Goal: Task Accomplishment & Management: Manage account settings

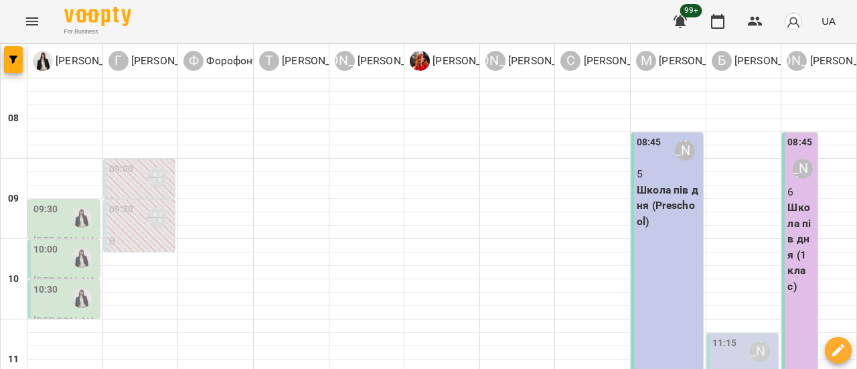
scroll to position [134, 0]
click at [750, 341] on div "[PERSON_NAME]" at bounding box center [760, 351] width 20 height 20
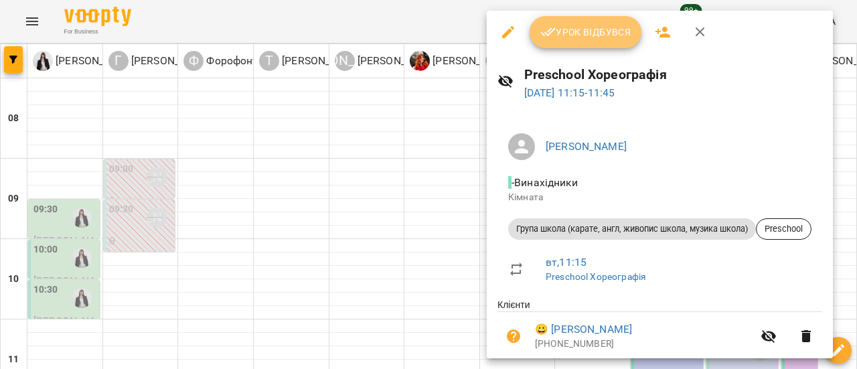
click at [607, 27] on span "Урок відбувся" at bounding box center [585, 32] width 91 height 16
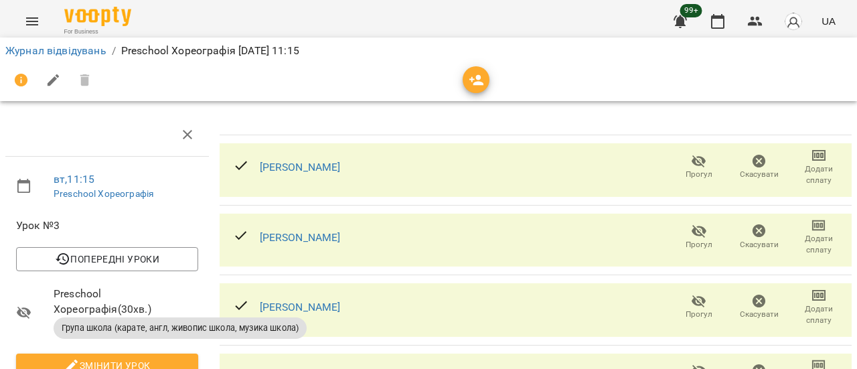
scroll to position [272, 0]
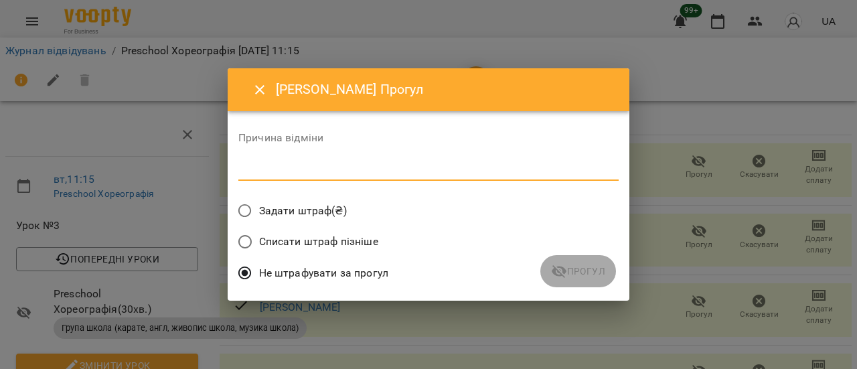
click at [363, 167] on textarea at bounding box center [428, 169] width 380 height 13
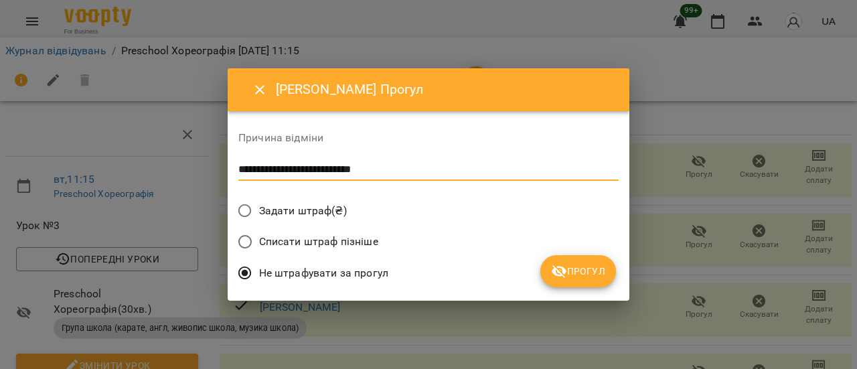
type textarea "**********"
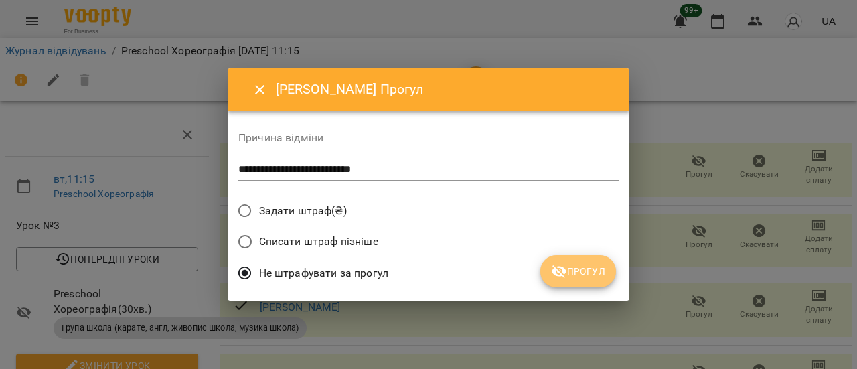
click at [589, 274] on span "Прогул" at bounding box center [578, 271] width 54 height 16
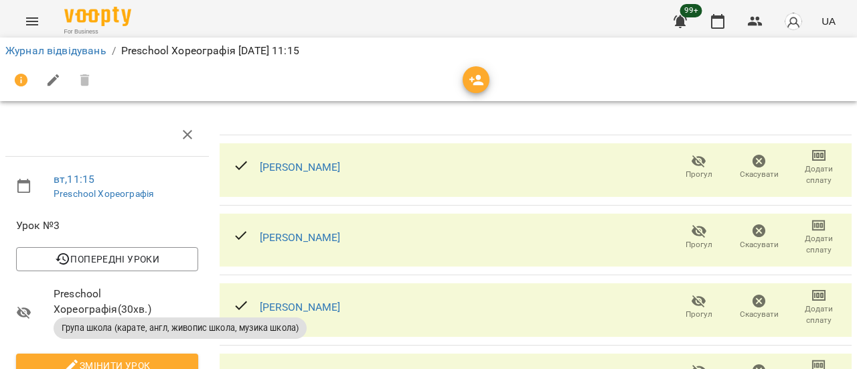
scroll to position [0, 0]
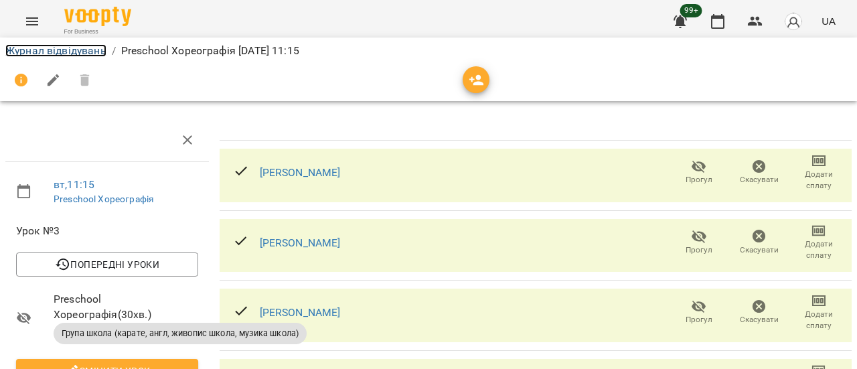
click at [46, 54] on link "Журнал відвідувань" at bounding box center [55, 50] width 101 height 13
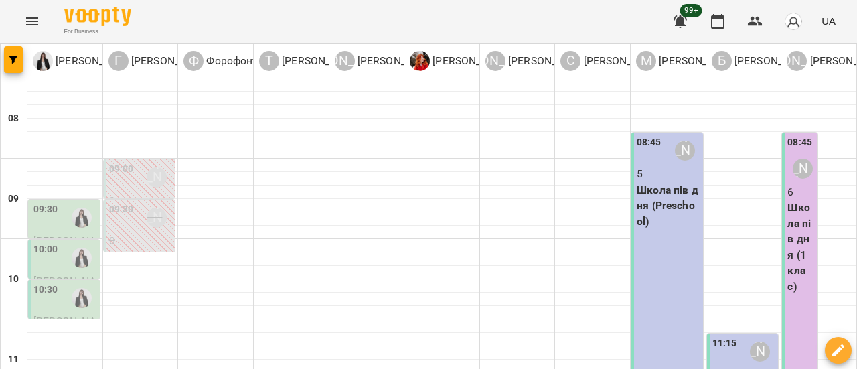
scroll to position [268, 0]
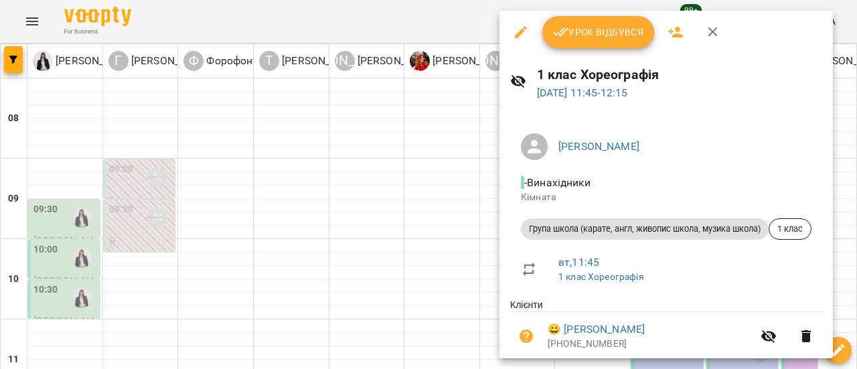
click at [613, 31] on span "Урок відбувся" at bounding box center [598, 32] width 91 height 16
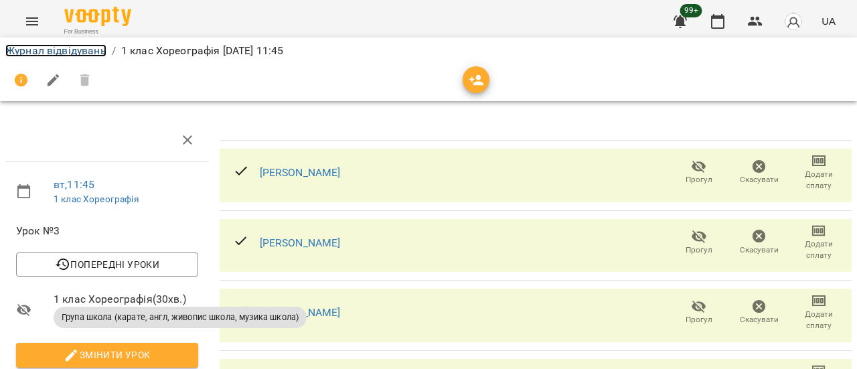
click at [57, 49] on link "Журнал відвідувань" at bounding box center [55, 50] width 101 height 13
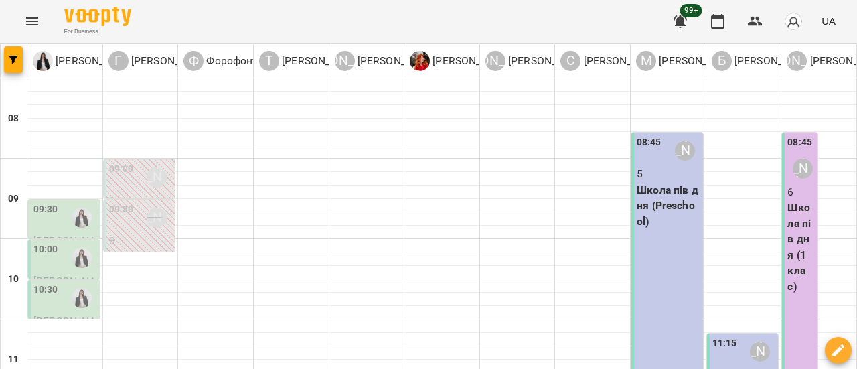
click at [41, 19] on button "Menu" at bounding box center [32, 21] width 32 height 32
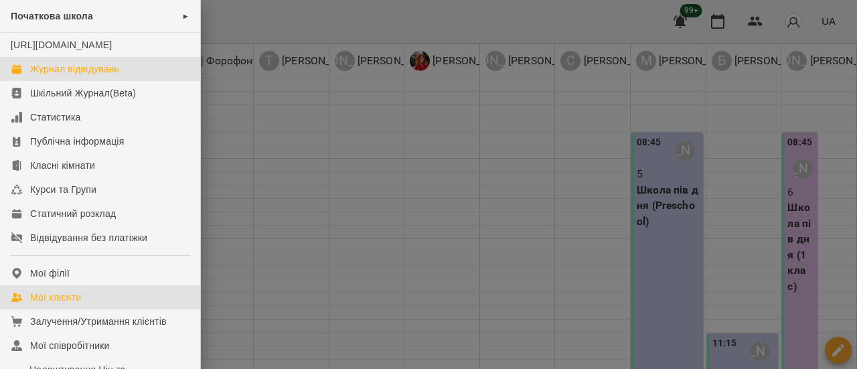
click at [57, 304] on div "Мої клієнти" at bounding box center [55, 296] width 51 height 13
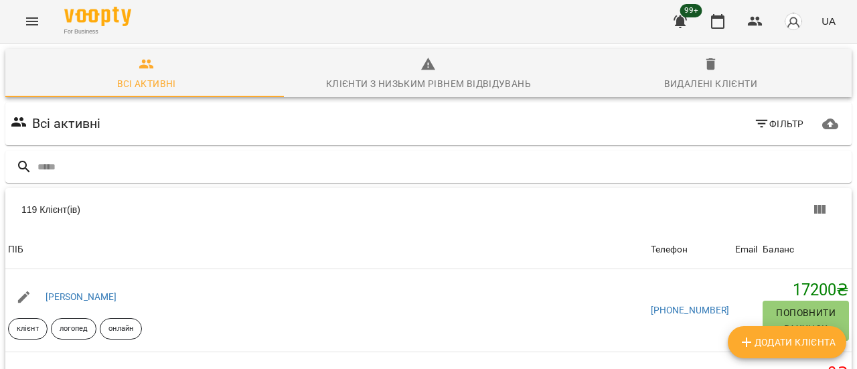
click at [770, 127] on span "Фільтр" at bounding box center [779, 124] width 50 height 16
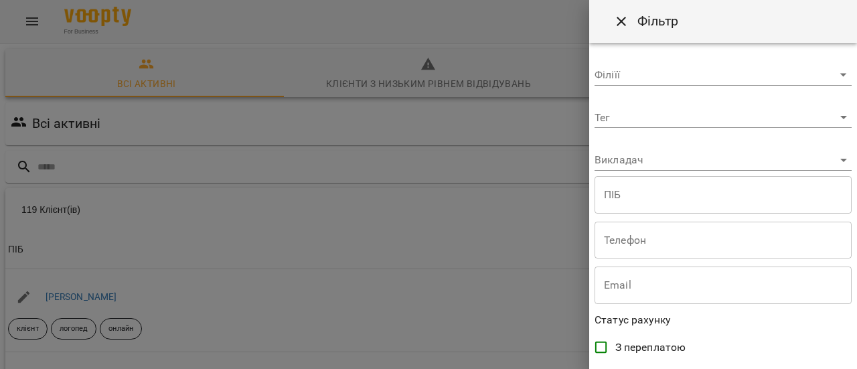
click at [829, 114] on body "For Business 99+ UA Всі активні Клієнти з низьким рівнем відвідувань Видалені к…" at bounding box center [428, 349] width 857 height 699
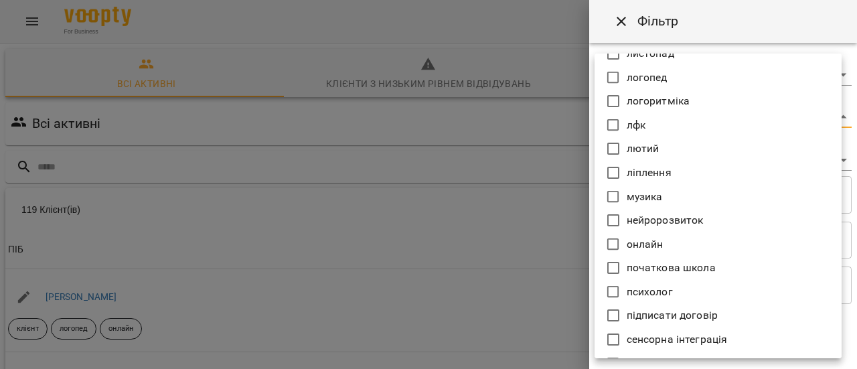
scroll to position [870, 0]
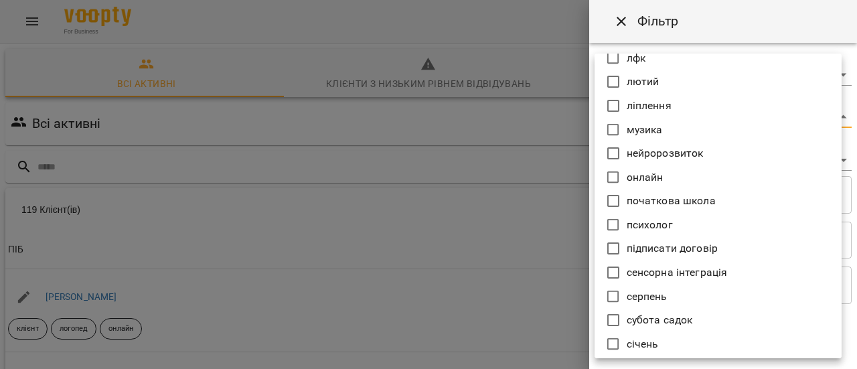
click at [683, 196] on p "початкова школа" at bounding box center [670, 201] width 89 height 16
type input "**********"
click at [539, 163] on div at bounding box center [428, 184] width 857 height 369
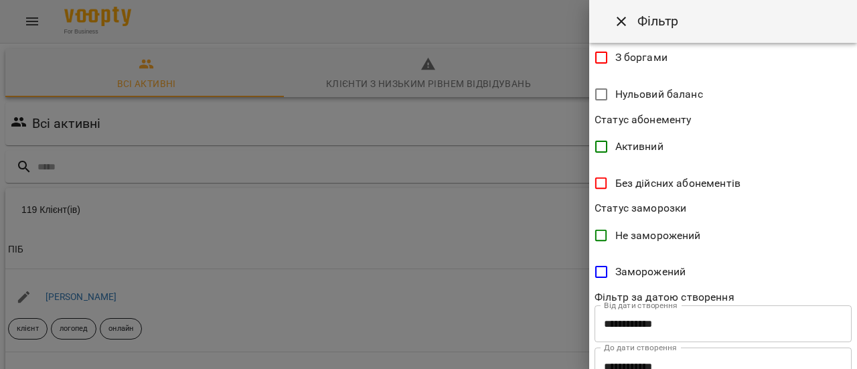
scroll to position [385, 0]
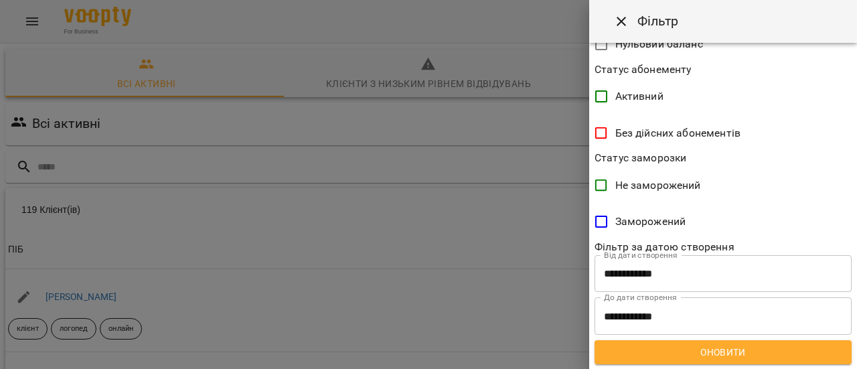
click at [782, 351] on span "Оновити" at bounding box center [723, 352] width 236 height 16
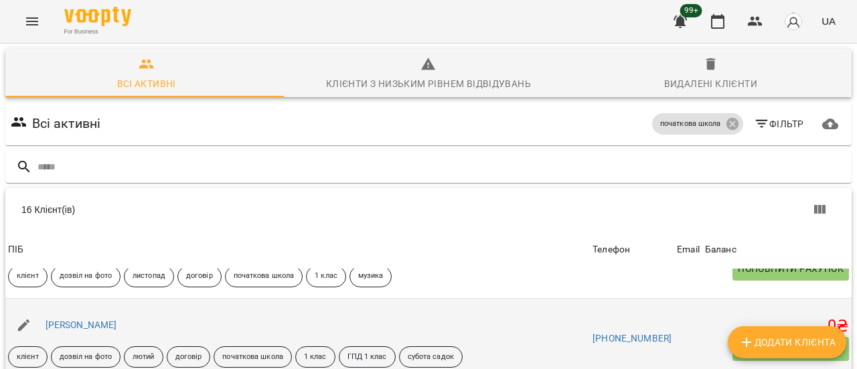
scroll to position [602, 0]
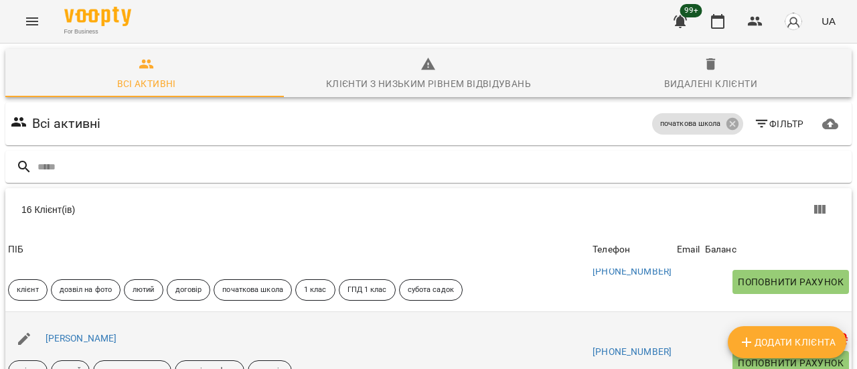
click at [119, 329] on div "[PERSON_NAME]" at bounding box center [81, 338] width 77 height 19
click at [110, 333] on link "[PERSON_NAME]" at bounding box center [82, 338] width 72 height 11
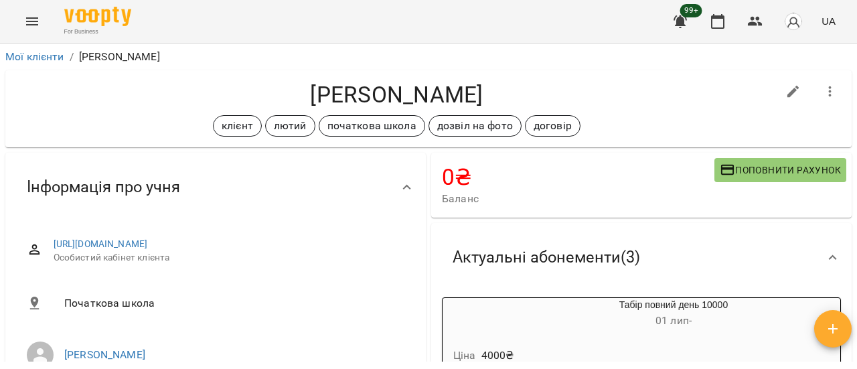
click at [785, 90] on icon "button" at bounding box center [793, 92] width 16 height 16
select select "**"
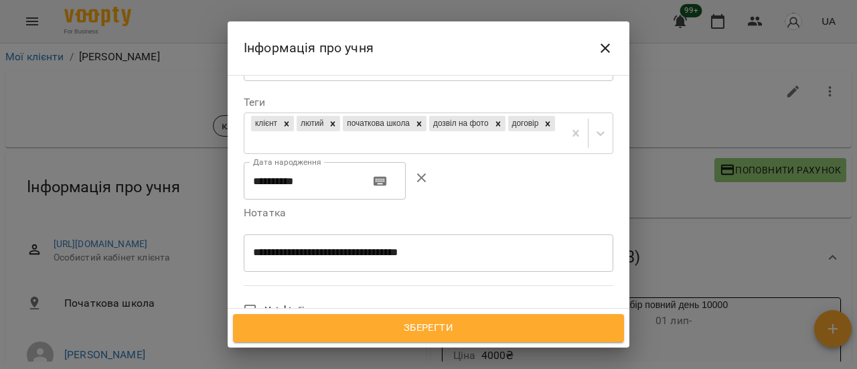
scroll to position [268, 0]
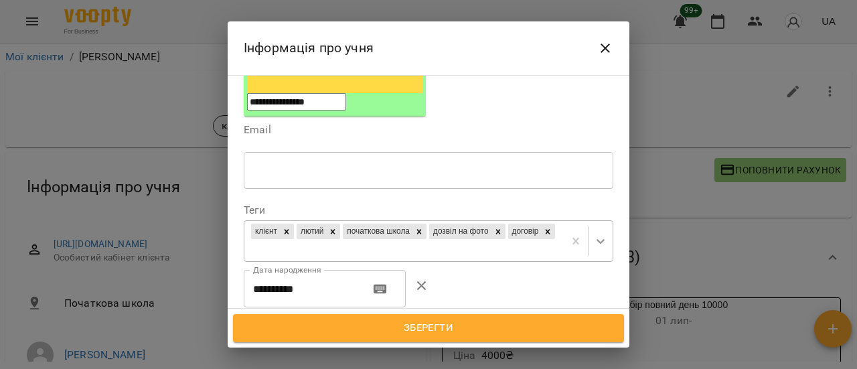
click at [594, 234] on icon at bounding box center [600, 240] width 13 height 13
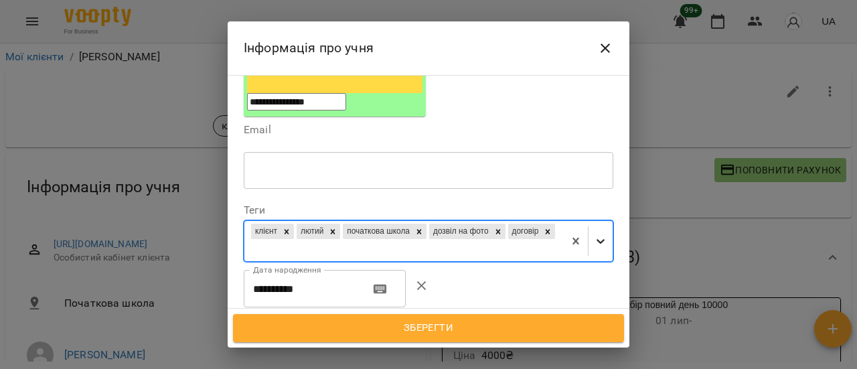
click at [594, 234] on icon at bounding box center [600, 240] width 13 height 13
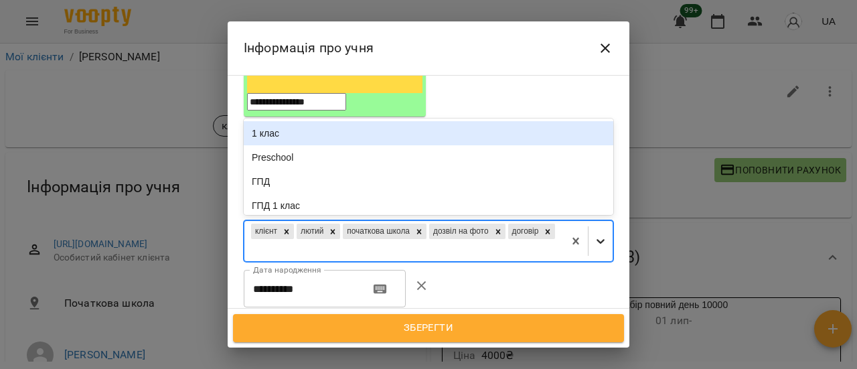
click at [594, 234] on icon at bounding box center [600, 240] width 13 height 13
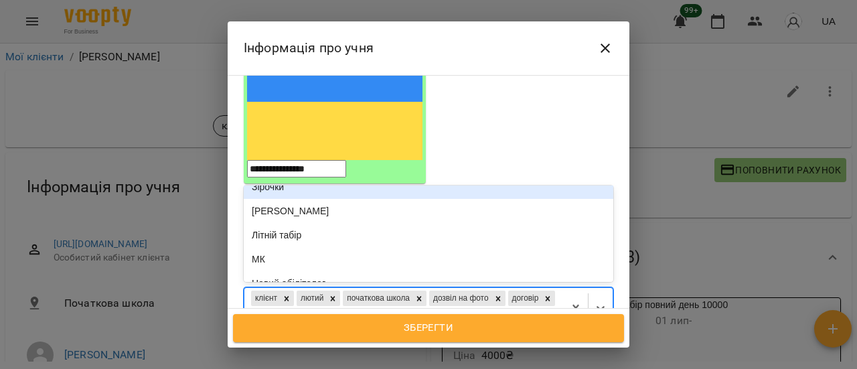
scroll to position [201, 0]
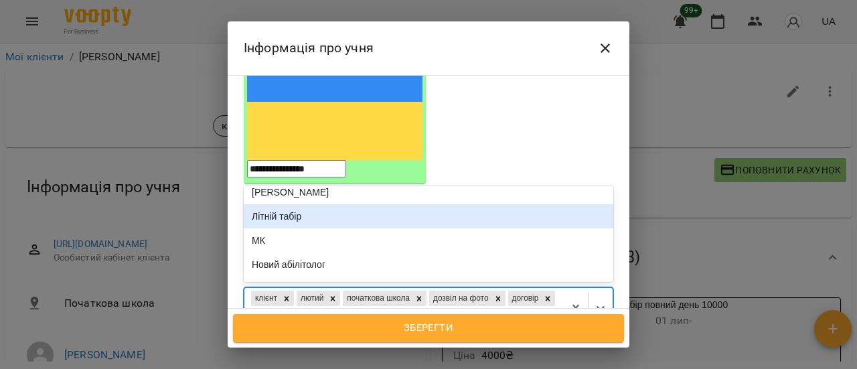
click at [361, 204] on div "Літній табір" at bounding box center [428, 216] width 369 height 24
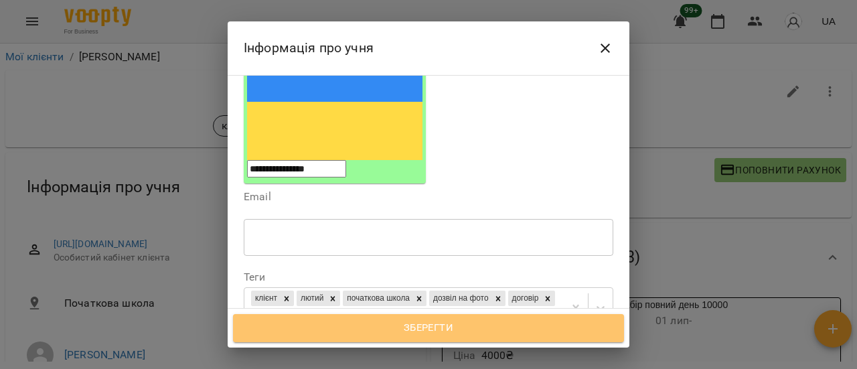
click at [466, 333] on span "Зберегти" at bounding box center [428, 327] width 361 height 17
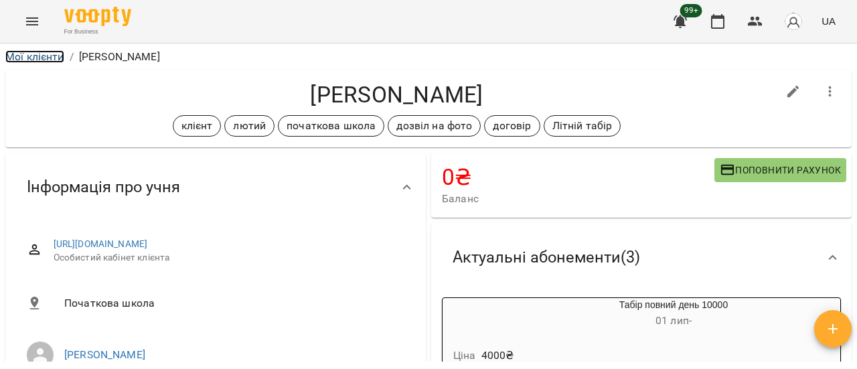
click at [46, 56] on link "Мої клієнти" at bounding box center [34, 56] width 59 height 13
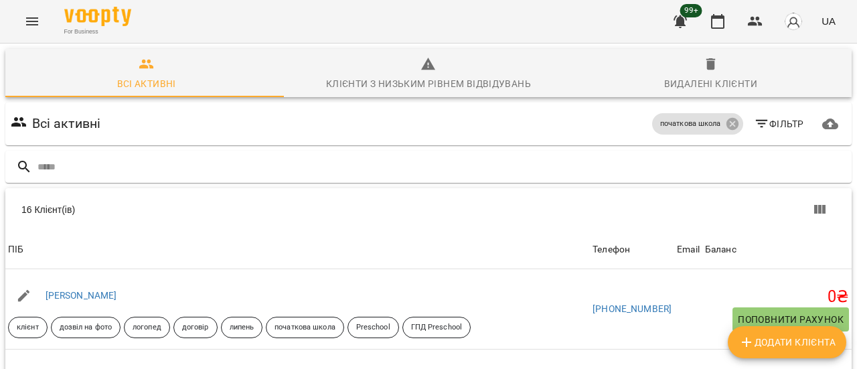
scroll to position [67, 0]
